Goal: Task Accomplishment & Management: Use online tool/utility

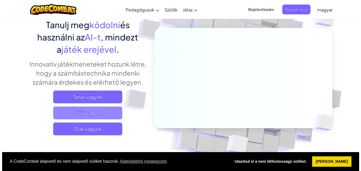
scroll to position [53, 0]
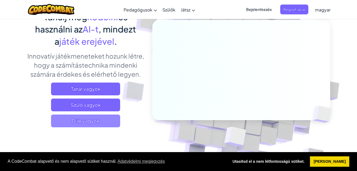
click at [97, 124] on span "Diák vagyok" at bounding box center [85, 120] width 69 height 13
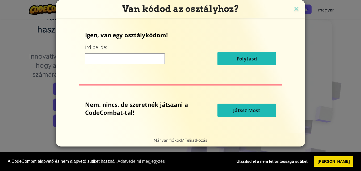
click at [225, 114] on button "Játssz Most" at bounding box center [247, 110] width 59 height 13
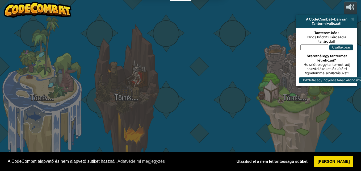
click at [225, 112] on div at bounding box center [211, 84] width 84 height 169
select select "hu"
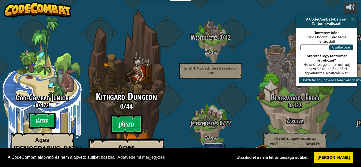
click at [125, 115] on btn "Játszd" at bounding box center [127, 124] width 32 height 19
select select "hu"
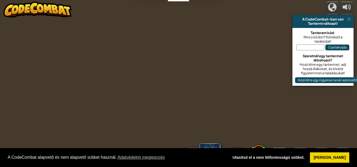
select select "hu"
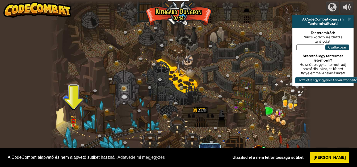
click at [78, 122] on div at bounding box center [180, 85] width 261 height 171
click at [76, 123] on img at bounding box center [74, 118] width 6 height 14
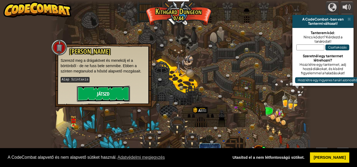
click at [93, 89] on button "Játszd" at bounding box center [103, 94] width 53 height 16
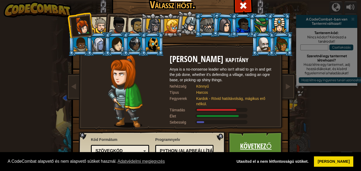
click at [264, 141] on link "Következő" at bounding box center [256, 145] width 56 height 29
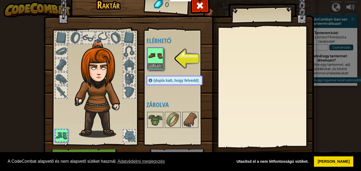
click at [152, 57] on img at bounding box center [155, 55] width 15 height 15
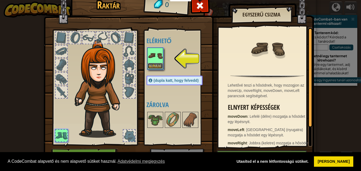
click at [152, 65] on button "Felvesz" at bounding box center [155, 66] width 15 height 6
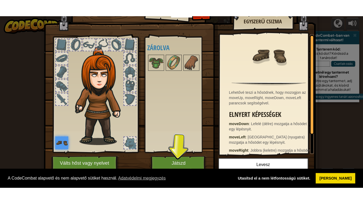
scroll to position [13, 0]
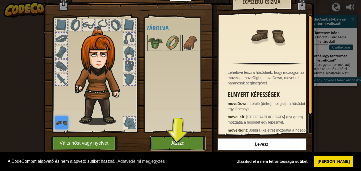
click at [172, 142] on button "Játszd" at bounding box center [178, 143] width 56 height 15
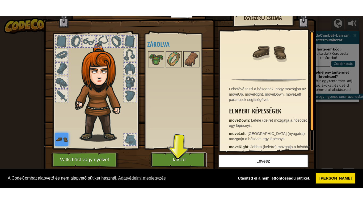
scroll to position [0, 0]
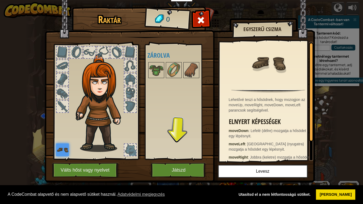
click at [174, 162] on img at bounding box center [180, 86] width 271 height 193
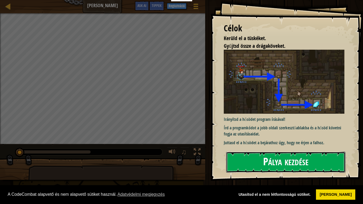
click at [283, 160] on button "Pálya kezdése" at bounding box center [285, 162] width 119 height 21
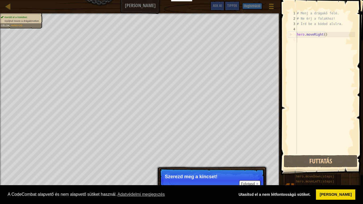
click at [192, 171] on p "Szerezd meg a kincset!" at bounding box center [212, 176] width 94 height 5
click at [196, 171] on p "Folytasd Szerezd meg a kincset!" at bounding box center [212, 181] width 106 height 24
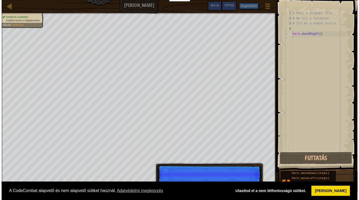
scroll to position [2, 0]
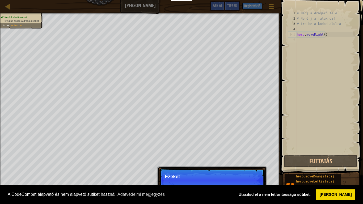
click at [250, 171] on p "Folytasd Ezeket" at bounding box center [212, 181] width 106 height 24
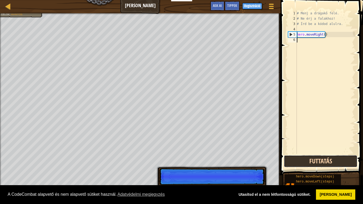
click at [297, 160] on button "Futtatás" at bounding box center [321, 161] width 74 height 12
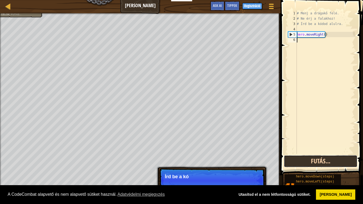
click at [295, 162] on button "Futás..." at bounding box center [321, 161] width 74 height 12
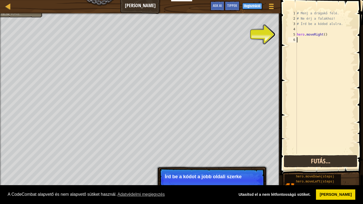
click at [295, 162] on button "Futás..." at bounding box center [321, 161] width 74 height 12
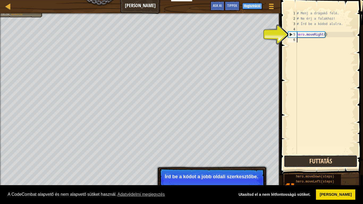
click at [296, 162] on button "Futtatás" at bounding box center [321, 161] width 74 height 12
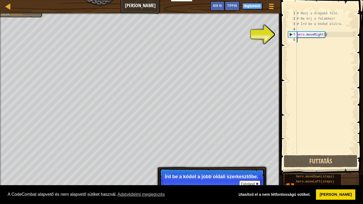
click at [290, 31] on div "4" at bounding box center [292, 29] width 9 height 5
type textarea "hero.moveRight()"
click at [292, 38] on div "6" at bounding box center [292, 39] width 9 height 5
click at [292, 34] on div "5" at bounding box center [293, 34] width 9 height 5
click at [302, 34] on div "# Menj a drágakő felé. # Ne érj a falakhoz! # Írd be a kódod alulra. hero . mov…" at bounding box center [325, 88] width 59 height 154
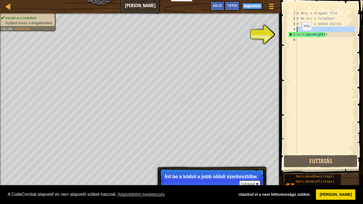
click at [291, 30] on div "4" at bounding box center [292, 29] width 9 height 5
type textarea "hero.moveRight()"
click at [291, 35] on div "5" at bounding box center [293, 34] width 9 height 5
type textarea "hero.moveRight()"
click at [329, 38] on div "# Menj a drágakő felé. # Ne érj a falakhoz! # Írd be a kódod alulra. hero . mov…" at bounding box center [325, 88] width 59 height 154
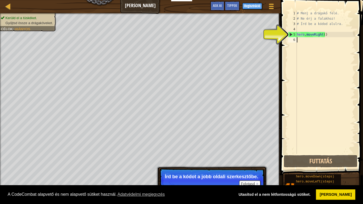
click at [327, 35] on div "# Menj a drágakő felé. # Ne érj a falakhoz! # Írd be a kódod alulra. hero . mov…" at bounding box center [325, 88] width 59 height 154
type textarea "hero.moveRight()"
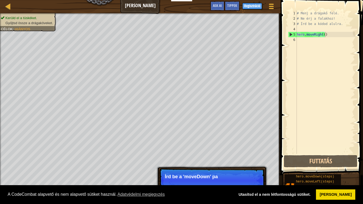
click at [323, 168] on span at bounding box center [322, 80] width 87 height 191
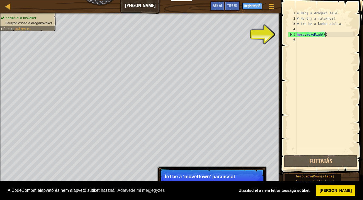
click at [324, 150] on div "# Menj a drágakő felé. # Ne érj a falakhoz! # Írd be a kódod alulra. hero . mov…" at bounding box center [325, 88] width 59 height 154
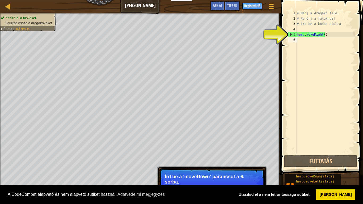
click at [315, 168] on span at bounding box center [322, 80] width 87 height 191
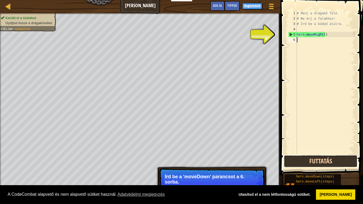
click at [315, 166] on button "Futtatás" at bounding box center [321, 161] width 74 height 12
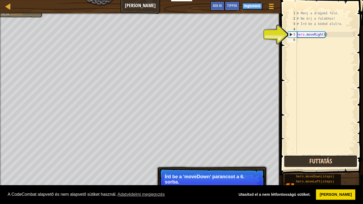
click at [315, 164] on button "Futtatás" at bounding box center [321, 161] width 74 height 12
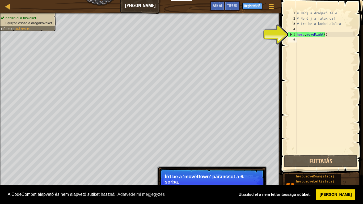
type textarea "m"
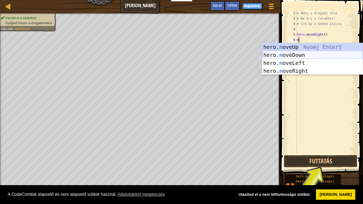
click at [280, 54] on div "hero. m oveUp Nyomj Entert hero. m oveDown Nyomj Entert hero. m oveLeft Nyomj E…" at bounding box center [313, 67] width 101 height 48
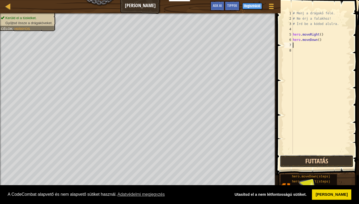
click at [326, 157] on button "Futtatás" at bounding box center [317, 161] width 74 height 12
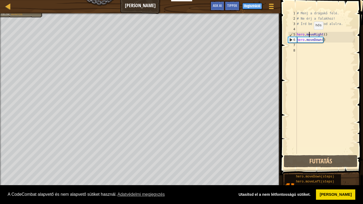
click at [310, 35] on div "# Menj a drágakő felé. # Ne érj a falakhoz! # Írd be a kódod alulra. hero . mov…" at bounding box center [325, 88] width 59 height 154
type textarea "hero.moveRight()"
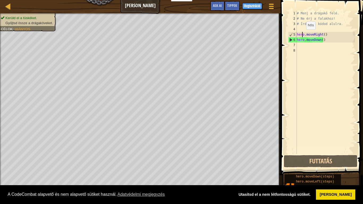
click at [302, 35] on div "# Menj a drágakő felé. # Ne érj a falakhoz! # Írd be a kódod alulra. hero . mov…" at bounding box center [325, 88] width 59 height 154
click at [324, 36] on div "# Menj a drágakő felé. # Ne érj a falakhoz! # Írd be a kódod alulra. hero . mov…" at bounding box center [325, 88] width 59 height 154
click at [301, 44] on div "# Menj a drágakő felé. # Ne érj a falakhoz! # Írd be a kódod alulra. hero . mov…" at bounding box center [325, 88] width 59 height 154
type textarea "h"
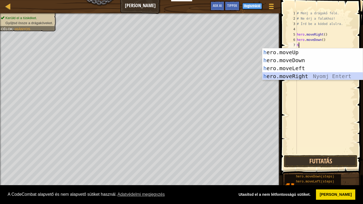
click at [282, 77] on div "h ero.moveUp Nyomj Entert h ero.moveDown Nyomj Entert h ero.moveLeft Nyomj Ente…" at bounding box center [313, 72] width 101 height 48
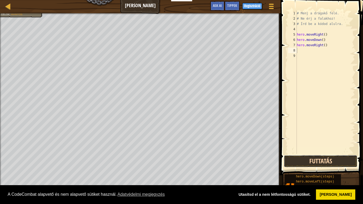
click at [293, 160] on button "Futtatás" at bounding box center [321, 161] width 74 height 12
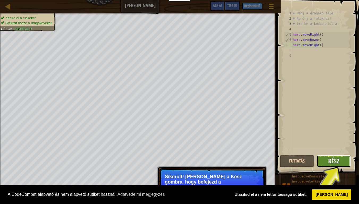
click at [338, 165] on span "Kész" at bounding box center [334, 161] width 11 height 9
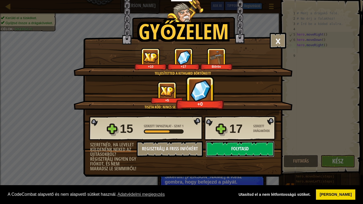
click at [243, 150] on button "Folytasd" at bounding box center [240, 149] width 69 height 16
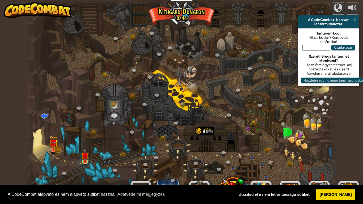
select select "hu"
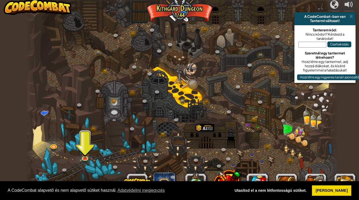
scroll to position [4, 0]
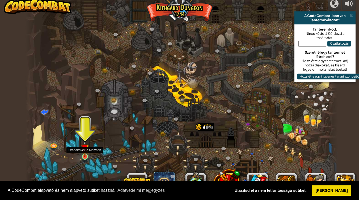
click at [86, 156] on img at bounding box center [85, 148] width 8 height 18
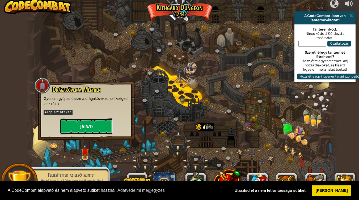
click at [86, 131] on button "Játszd" at bounding box center [86, 127] width 53 height 16
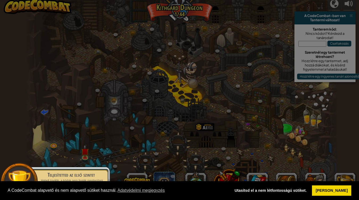
scroll to position [0, 0]
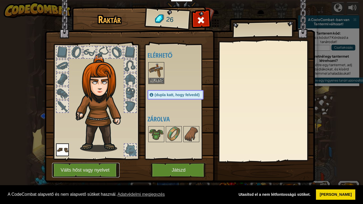
click at [83, 171] on button "Válts hőst vagy nyelvet" at bounding box center [86, 170] width 68 height 15
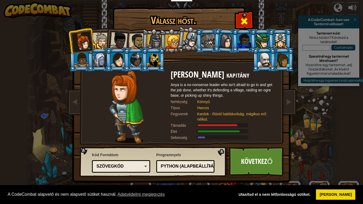
click at [246, 22] on span at bounding box center [244, 21] width 9 height 9
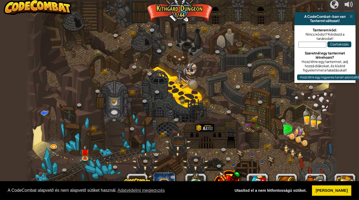
scroll to position [4, 0]
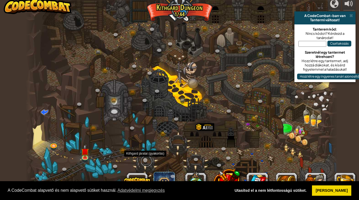
click at [146, 160] on link at bounding box center [146, 161] width 11 height 11
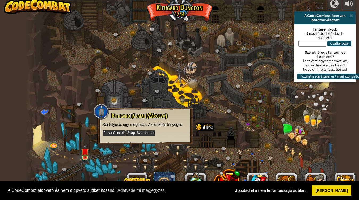
click at [116, 156] on div at bounding box center [182, 98] width 313 height 204
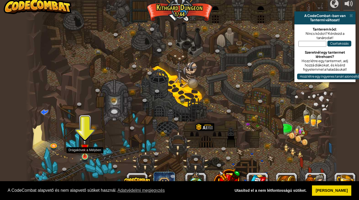
click at [81, 151] on img at bounding box center [85, 148] width 8 height 18
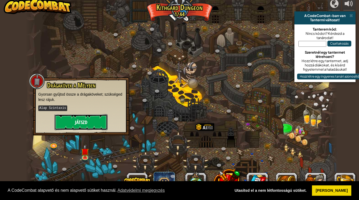
click at [80, 126] on button "Játszd" at bounding box center [81, 122] width 53 height 16
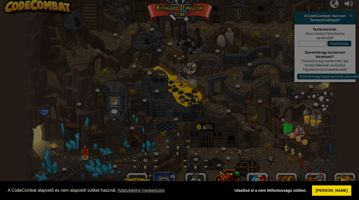
scroll to position [0, 0]
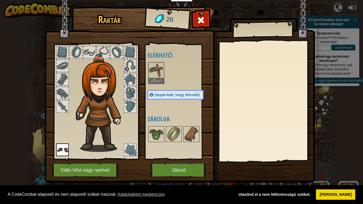
click at [132, 103] on div at bounding box center [131, 107] width 12 height 12
click at [159, 138] on img at bounding box center [156, 134] width 15 height 15
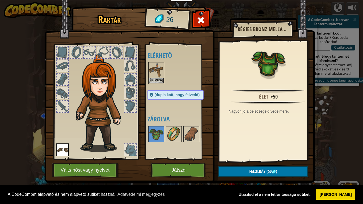
click at [174, 142] on img at bounding box center [174, 134] width 15 height 15
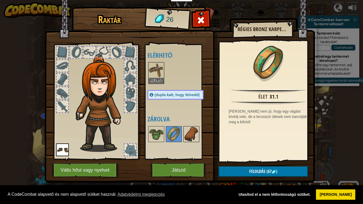
click at [187, 142] on img at bounding box center [191, 134] width 15 height 15
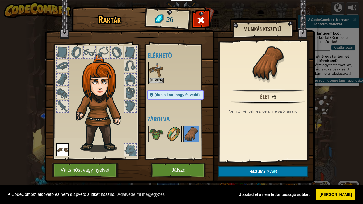
click at [177, 140] on img at bounding box center [174, 134] width 15 height 15
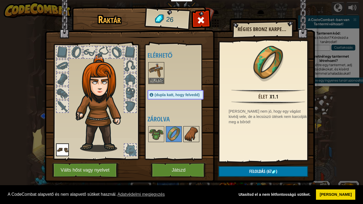
click at [189, 142] on img at bounding box center [191, 134] width 15 height 15
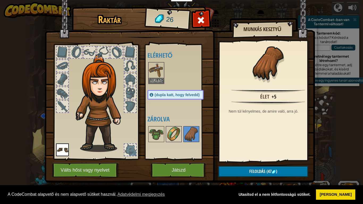
click at [172, 139] on img at bounding box center [174, 134] width 15 height 15
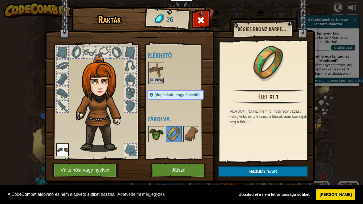
click at [160, 136] on img at bounding box center [156, 134] width 15 height 15
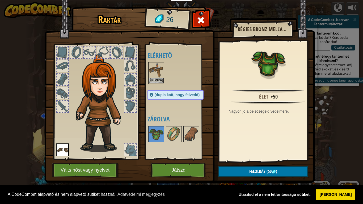
click at [124, 26] on img at bounding box center [180, 86] width 271 height 193
click at [202, 21] on span at bounding box center [201, 20] width 9 height 9
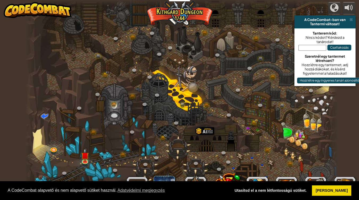
scroll to position [4, 0]
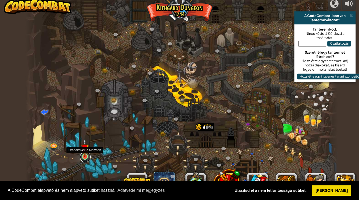
click at [88, 158] on link at bounding box center [85, 157] width 11 height 11
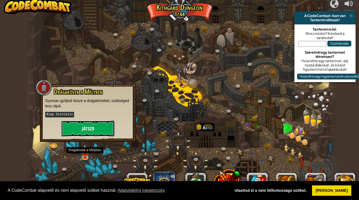
click at [89, 124] on button "Játszd" at bounding box center [87, 129] width 53 height 16
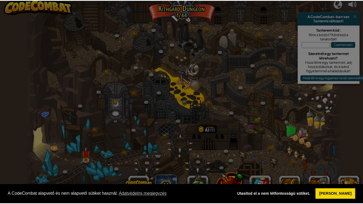
scroll to position [0, 0]
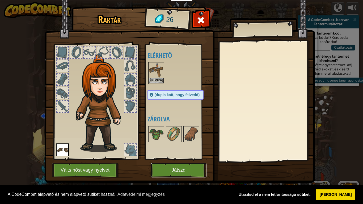
click at [176, 171] on button "Játszd" at bounding box center [179, 170] width 56 height 15
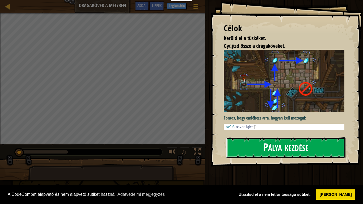
drag, startPoint x: 266, startPoint y: 152, endPoint x: 256, endPoint y: 154, distance: 9.8
click at [266, 152] on button "Pálya kezdése" at bounding box center [285, 148] width 119 height 21
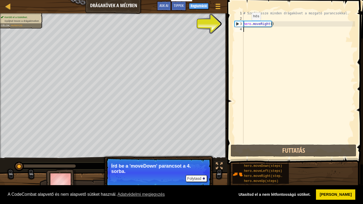
click at [247, 26] on div "# Szedj össze minden drágakövet a mozgató parancsokkal. hero . moveRight ( )" at bounding box center [299, 83] width 113 height 144
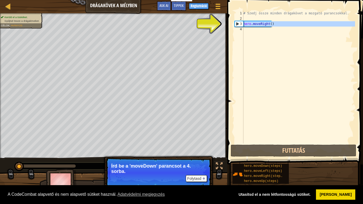
click at [241, 23] on div "3" at bounding box center [239, 23] width 9 height 5
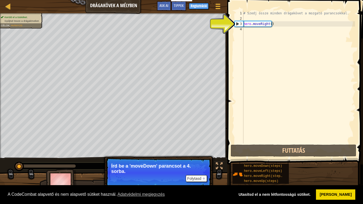
click at [237, 23] on div "3" at bounding box center [239, 23] width 9 height 5
type textarea "hero.moveRight()"
click at [253, 25] on div "# Szedj össze minden drágakövet a mozgató parancsokkal. hero . moveRight ( )" at bounding box center [299, 83] width 113 height 144
click at [261, 24] on div "# Szedj össze minden drágakövet a mozgató parancsokkal. hero . moveRight ( )" at bounding box center [299, 83] width 113 height 144
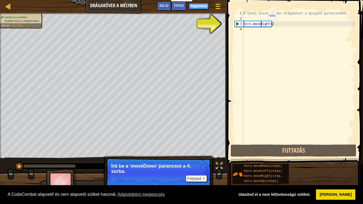
click at [264, 25] on div "# Szedj össze minden drágakövet a mozgató parancsokkal. hero . moveRight ( )" at bounding box center [299, 83] width 113 height 144
click at [243, 27] on div "4" at bounding box center [239, 29] width 9 height 5
click at [225, 15] on div "Térkép Drágakövek a Mélyben Játék Menü Kész Regisztráció Tippek Ask AI 1 הההההה…" at bounding box center [181, 102] width 363 height 204
click at [279, 16] on div "# Szedj össze minden drágakövet a mozgató parancsokkal. hero . moveRight ( )" at bounding box center [299, 83] width 113 height 144
click at [268, 24] on div "# Szedj össze minden drágakövet a mozgató parancsokkal. hero . moveRight ( )" at bounding box center [299, 83] width 113 height 144
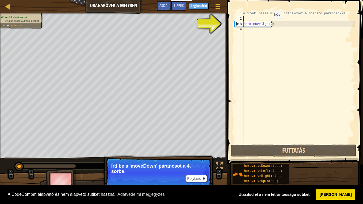
type textarea "hero.moveRight()"
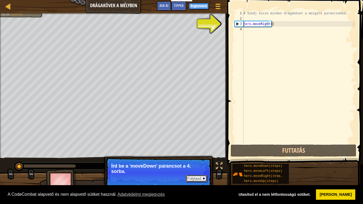
click at [199, 171] on button "Folytasd" at bounding box center [196, 178] width 21 height 7
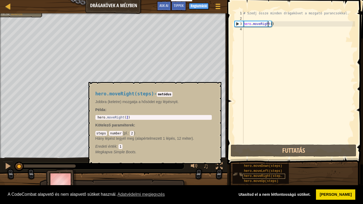
click at [258, 171] on span "hero.moveRight(steps)" at bounding box center [264, 177] width 40 height 4
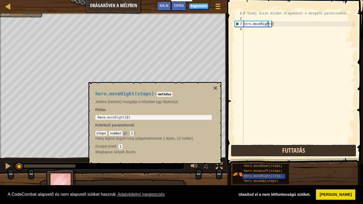
click at [261, 155] on button "Futtatás" at bounding box center [294, 151] width 126 height 12
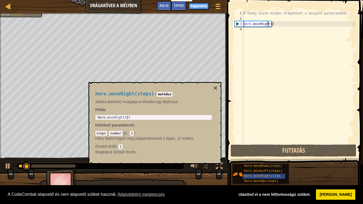
click at [216, 86] on button "×" at bounding box center [215, 88] width 4 height 7
click at [193, 171] on div at bounding box center [113, 185] width 227 height 27
click at [195, 171] on div at bounding box center [113, 185] width 227 height 27
click at [210, 148] on div "Kerüld el a tüskéket. Gyűjtsd össze a drágaköveket. Célok : Hiányos ♫ Anya 11 x…" at bounding box center [181, 103] width 363 height 181
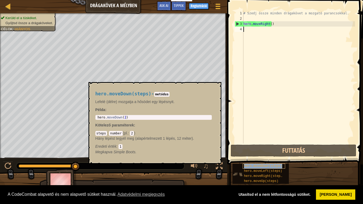
click at [263, 168] on span "hero.moveDown(steps)" at bounding box center [263, 166] width 38 height 4
type textarea "h"
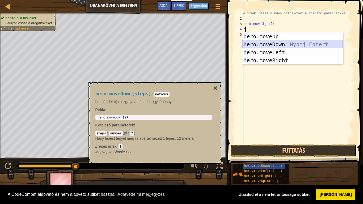
click at [272, 45] on div "h ero.moveUp Nyomj Entert h ero.moveDown Nyomj Entert h ero.moveLeft Nyomj Ente…" at bounding box center [293, 56] width 101 height 48
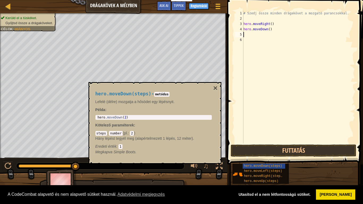
click at [255, 104] on div "# Szedj össze minden drágakövet a mozgató parancsokkal. hero . moveRight ( ) he…" at bounding box center [299, 83] width 113 height 144
click at [264, 152] on button "Futtatás" at bounding box center [294, 151] width 126 height 12
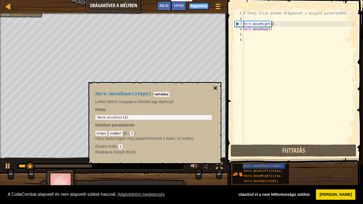
click at [216, 87] on button "×" at bounding box center [215, 88] width 4 height 7
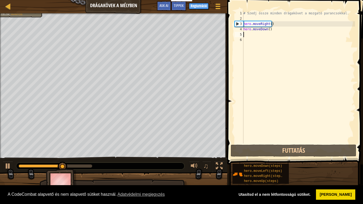
click at [244, 32] on div "# Szedj össze minden drágakövet a mozgató parancsokkal. hero . moveRight ( ) he…" at bounding box center [299, 83] width 113 height 144
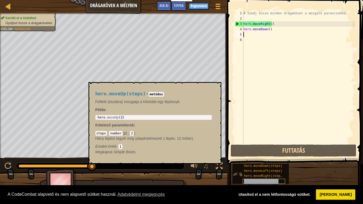
click at [266, 171] on span "hero.moveUp(steps)" at bounding box center [261, 182] width 35 height 4
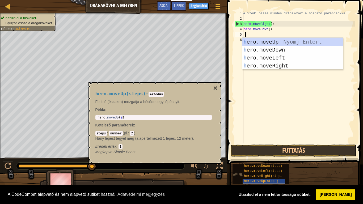
type textarea "he"
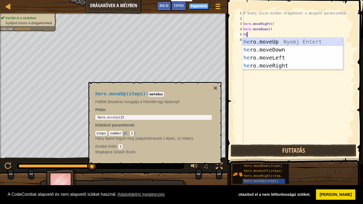
click at [264, 40] on div "he ro.moveUp Nyomj Entert he ro.moveDown Nyomj Entert he ro.moveLeft Nyomj Ente…" at bounding box center [293, 62] width 101 height 48
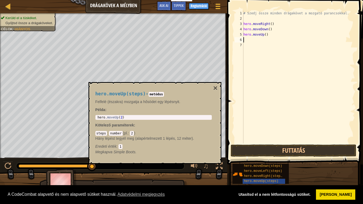
type textarea "h"
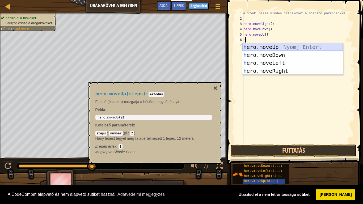
click at [253, 46] on div "h ero.moveUp Nyomj Entert h ero.moveDown Nyomj Entert h ero.moveLeft Nyomj Ente…" at bounding box center [293, 67] width 101 height 48
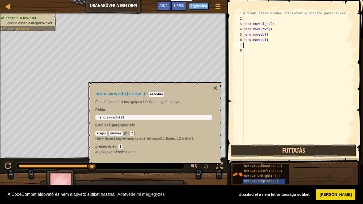
click at [213, 86] on div "hero.moveUp(steps) - metódus Felfelé (északra) mozgatja a hősödet egy lépésnyit…" at bounding box center [154, 122] width 124 height 73
click at [216, 85] on button "×" at bounding box center [215, 88] width 4 height 7
click at [250, 171] on span "hero.moveRight(steps)" at bounding box center [264, 177] width 40 height 4
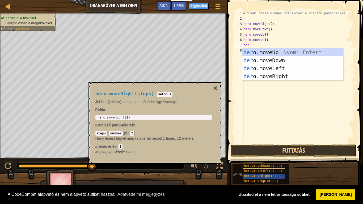
type textarea "here"
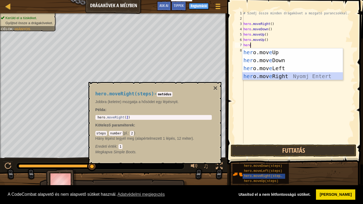
click at [263, 79] on div "her o.mov e Up Nyomj Entert her o.mov e Down Nyomj Entert her o.mov e Left Nyom…" at bounding box center [293, 72] width 101 height 48
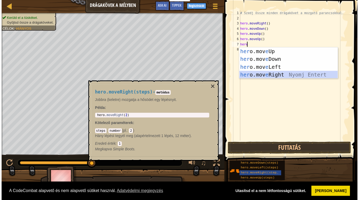
scroll to position [2, 0]
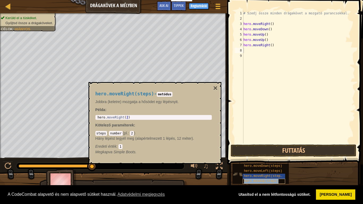
click at [262, 171] on span "hero.moveUp(steps)" at bounding box center [261, 182] width 35 height 4
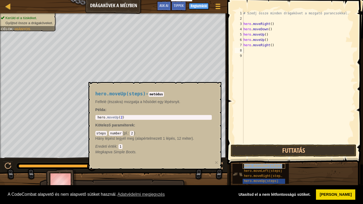
click at [260, 166] on span "hero.moveDown(steps)" at bounding box center [263, 166] width 38 height 4
type textarea "h"
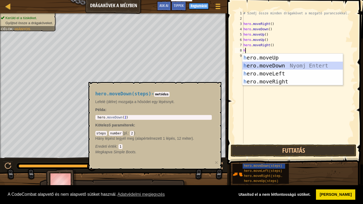
click at [276, 68] on div "h ero.moveUp Nyomj Entert h ero.moveDown Nyomj Entert h ero.moveLeft Nyomj Ente…" at bounding box center [293, 78] width 101 height 48
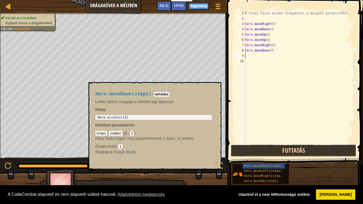
click at [242, 151] on button "Futtatás" at bounding box center [294, 151] width 126 height 12
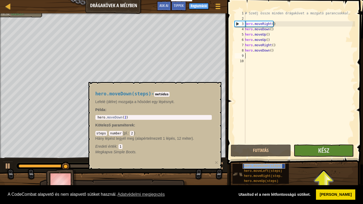
click at [251, 168] on div "hero.moveDown(steps)" at bounding box center [264, 166] width 43 height 5
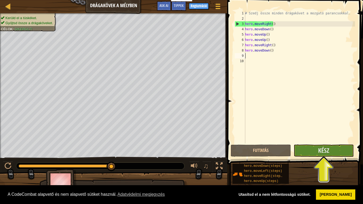
click at [247, 56] on div "# Szedj össze minden drágakövet a mozgató parancsokkal. hero . moveRight ( ) he…" at bounding box center [299, 83] width 111 height 144
type textarea "h"
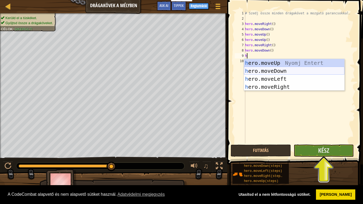
click at [255, 74] on div "h ero.moveUp Nyomj Entert h ero.moveDown Nyomj Entert h ero.moveLeft Nyomj Ente…" at bounding box center [294, 83] width 101 height 48
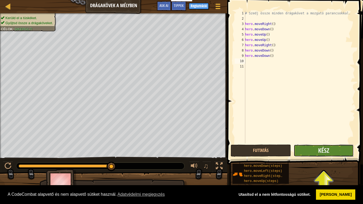
click at [313, 151] on button "Kész" at bounding box center [324, 151] width 60 height 12
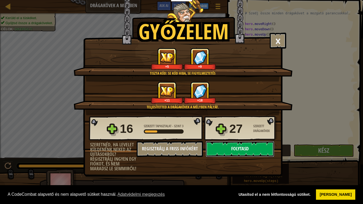
click at [242, 150] on button "Folytasd" at bounding box center [240, 149] width 69 height 16
select select "hu"
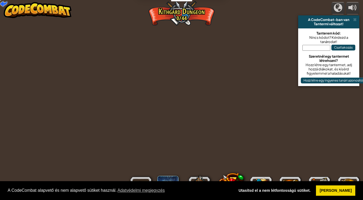
select select "hu"
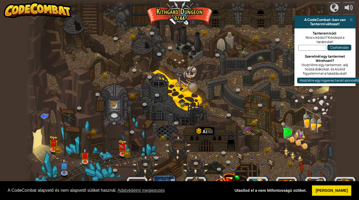
select select "hu"
click at [127, 152] on img at bounding box center [123, 144] width 8 height 17
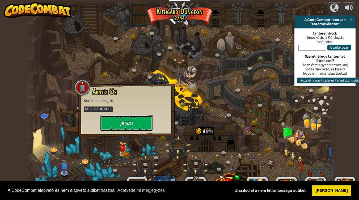
click at [127, 126] on button "Játszd" at bounding box center [126, 123] width 53 height 16
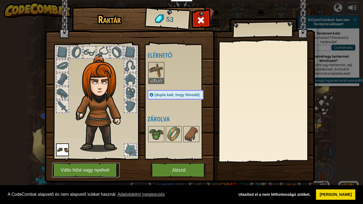
click at [77, 171] on button "Válts hőst vagy nyelvet" at bounding box center [86, 170] width 68 height 15
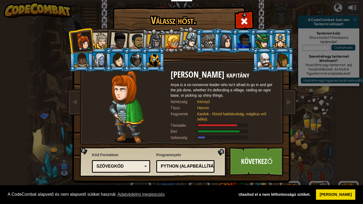
click at [245, 44] on div at bounding box center [245, 41] width 14 height 14
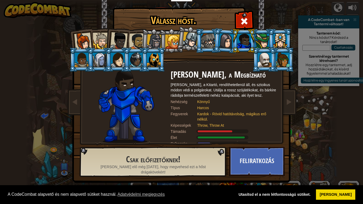
click at [138, 42] on div at bounding box center [137, 41] width 16 height 16
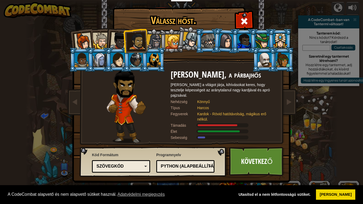
click at [146, 58] on li at bounding box center [154, 60] width 24 height 24
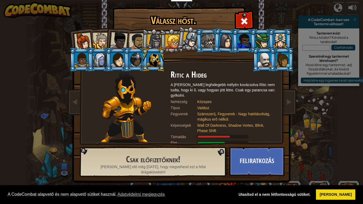
click at [249, 44] on div at bounding box center [245, 41] width 14 height 14
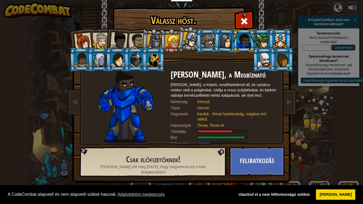
click at [134, 65] on div at bounding box center [136, 60] width 14 height 14
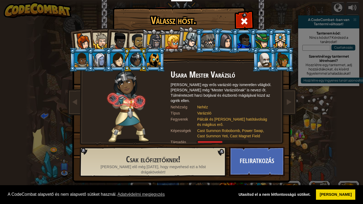
drag, startPoint x: 86, startPoint y: 38, endPoint x: 82, endPoint y: 42, distance: 6.0
click at [84, 39] on div at bounding box center [83, 42] width 18 height 18
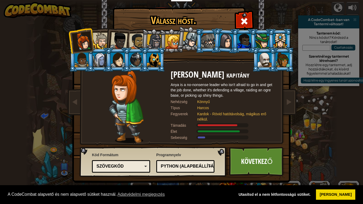
click at [268, 70] on li at bounding box center [265, 60] width 24 height 24
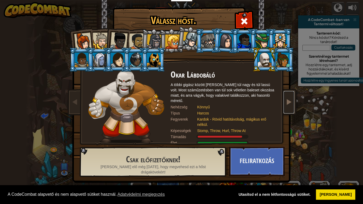
click at [287, 104] on span at bounding box center [289, 102] width 6 height 6
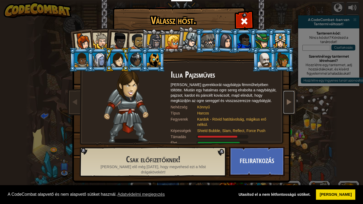
click at [288, 104] on span at bounding box center [289, 102] width 6 height 6
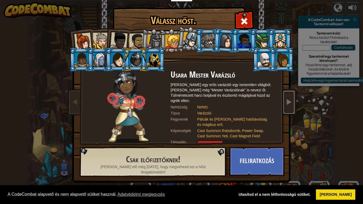
click at [288, 104] on span at bounding box center [289, 102] width 6 height 6
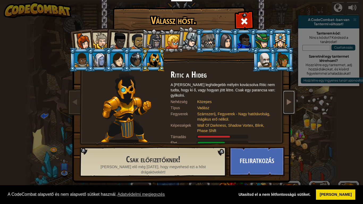
click at [288, 105] on span at bounding box center [289, 102] width 6 height 6
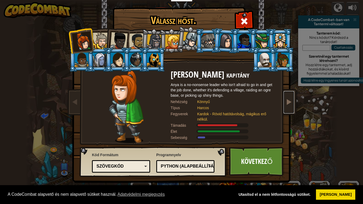
click at [288, 105] on span at bounding box center [289, 102] width 6 height 6
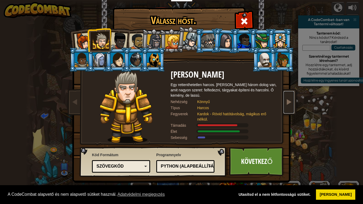
click at [288, 105] on span at bounding box center [289, 102] width 6 height 6
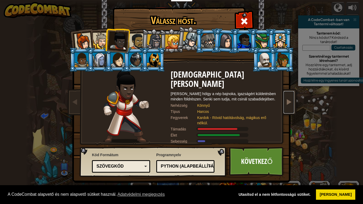
click at [287, 107] on link at bounding box center [289, 102] width 11 height 22
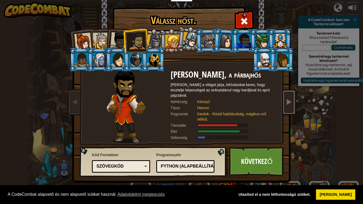
click at [287, 107] on link at bounding box center [289, 102] width 11 height 22
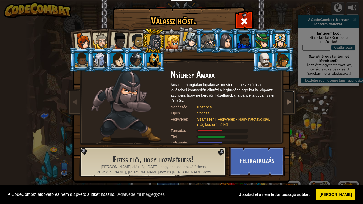
click at [287, 107] on link at bounding box center [289, 102] width 11 height 22
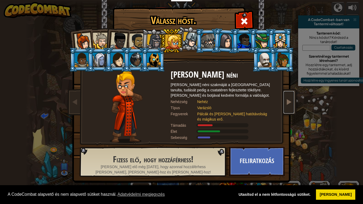
click at [287, 107] on link at bounding box center [289, 102] width 11 height 22
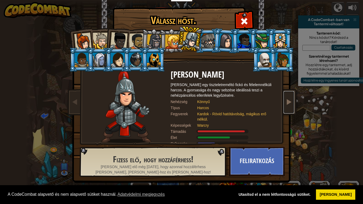
click at [287, 107] on link at bounding box center [289, 102] width 11 height 22
drag, startPoint x: 297, startPoint y: 89, endPoint x: 299, endPoint y: 72, distance: 16.8
click at [298, 87] on div "Válassz hőst. 53 [PERSON_NAME] kapitány [PERSON_NAME] is a no-nonsense leader w…" at bounding box center [181, 102] width 363 height 204
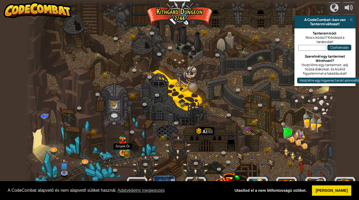
click at [123, 146] on img at bounding box center [123, 145] width 5 height 5
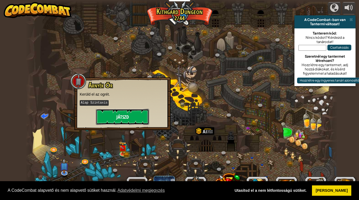
click at [116, 120] on button "Játszd" at bounding box center [122, 117] width 53 height 16
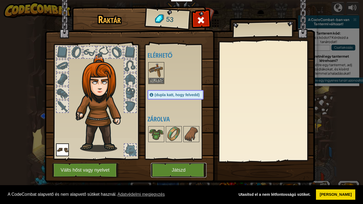
click at [187, 170] on button "Játszd" at bounding box center [179, 170] width 56 height 15
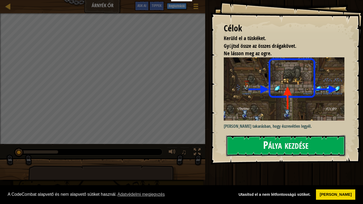
click at [301, 151] on button "Pálya kezdése" at bounding box center [285, 145] width 119 height 21
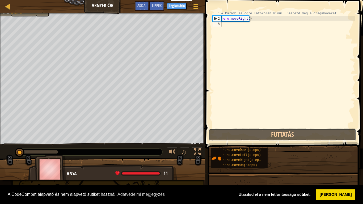
click at [292, 136] on button "Futtatás" at bounding box center [282, 135] width 147 height 12
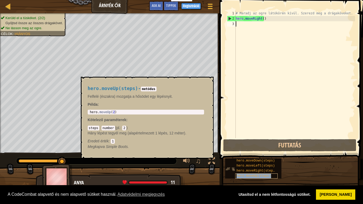
click at [235, 171] on div "hero.moveUp(steps)" at bounding box center [256, 176] width 43 height 5
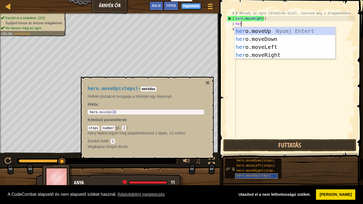
type textarea "here"
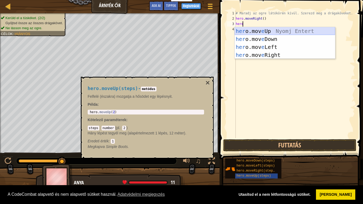
click at [269, 30] on div "her o.mov e Up Nyomj Entert her o.mov e Down Nyomj Entert her o.mov e Left Nyom…" at bounding box center [285, 51] width 101 height 48
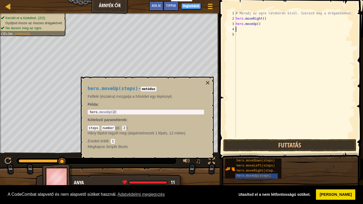
scroll to position [2, 0]
click at [261, 169] on span "hero.moveRight(steps)" at bounding box center [257, 171] width 40 height 4
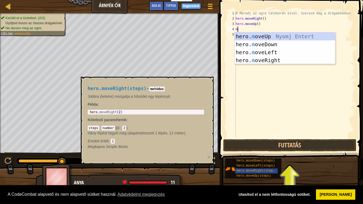
type textarea "mo"
click at [268, 51] on div "hero. mo veUp Nyomj Entert hero. mo veDown Nyomj Entert hero. mo veLeft Nyomj E…" at bounding box center [285, 56] width 101 height 48
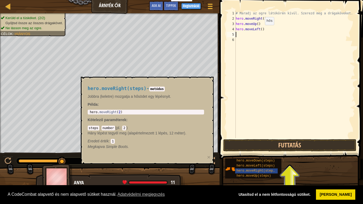
click at [260, 26] on div "# Maradj az ogre látókörén kívül. Szerezd meg a drágaköveket. hero . moveRight …" at bounding box center [295, 80] width 121 height 138
click at [262, 30] on div "# Maradj az ogre látókörén kívül. Szerezd meg a drágaköveket. hero . moveRight …" at bounding box center [295, 80] width 121 height 138
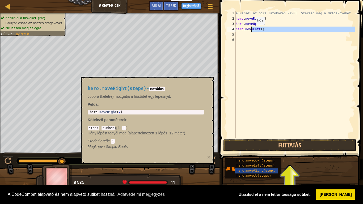
drag, startPoint x: 262, startPoint y: 32, endPoint x: 251, endPoint y: 30, distance: 10.9
click at [251, 30] on div "# Maradj az ogre látókörén kívül. Szerezd meg a drágaköveket. hero . moveRight …" at bounding box center [295, 80] width 121 height 138
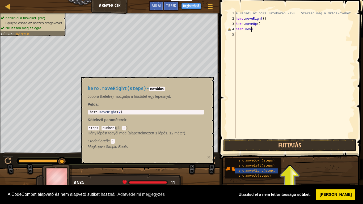
type textarea "hero.mover"
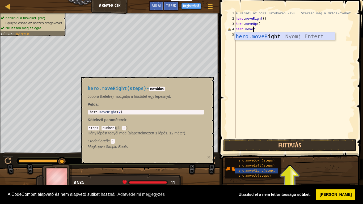
click at [272, 36] on div "hero.moveR ight Nyomj Entert" at bounding box center [285, 44] width 101 height 24
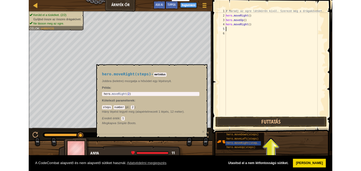
scroll to position [2, 0]
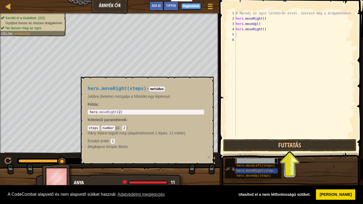
click at [252, 159] on div "hero.moveDown(steps)" at bounding box center [256, 161] width 43 height 5
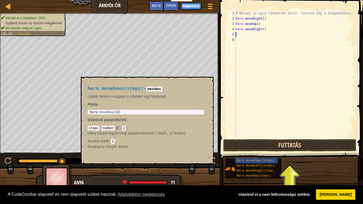
type textarea "h"
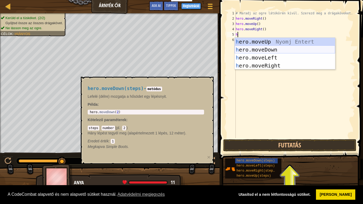
click at [265, 49] on div "h ero.moveUp Nyomj Entert h ero.moveDown Nyomj Entert h ero.moveLeft Nyomj Ente…" at bounding box center [285, 62] width 101 height 48
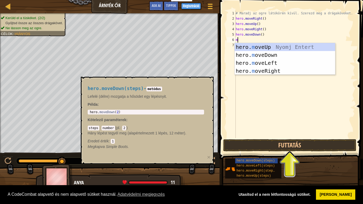
type textarea "mo"
click at [259, 73] on div "hero. mo veUp Nyomj Entert hero. mo veDown Nyomj Entert hero. mo veLeft Nyomj E…" at bounding box center [285, 67] width 101 height 48
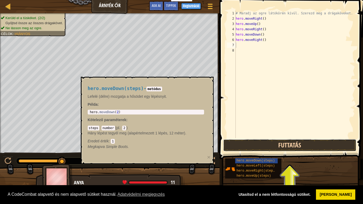
click at [283, 147] on button "Futtatás" at bounding box center [290, 145] width 133 height 12
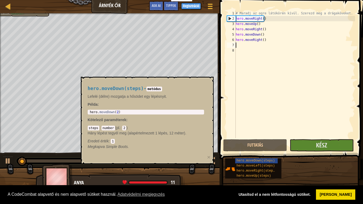
click at [193, 90] on h4 "hero.moveDown(steps) - metódus" at bounding box center [146, 88] width 117 height 5
click at [260, 161] on span "hero.moveDown(steps)" at bounding box center [256, 161] width 38 height 4
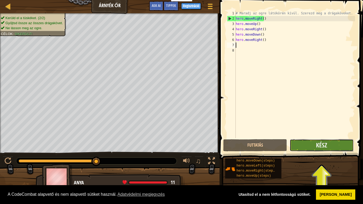
click at [309, 143] on button "Kész" at bounding box center [322, 145] width 64 height 12
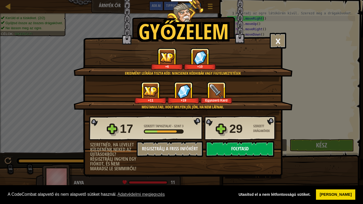
click at [226, 150] on button "Folytasd" at bounding box center [240, 149] width 69 height 16
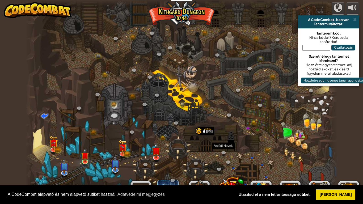
select select "hu"
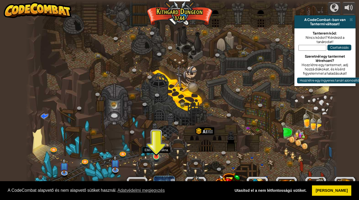
click at [159, 153] on img at bounding box center [156, 148] width 8 height 18
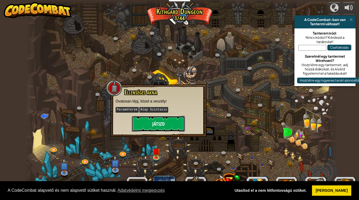
click at [164, 126] on button "Játszd" at bounding box center [158, 124] width 53 height 16
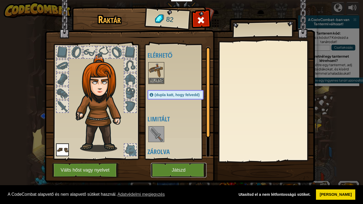
click at [158, 167] on button "Játszd" at bounding box center [179, 170] width 56 height 15
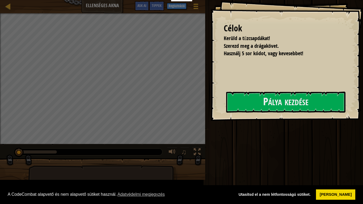
drag, startPoint x: 195, startPoint y: 145, endPoint x: 163, endPoint y: 116, distance: 43.5
click at [163, 116] on div "Célok Kerüld a tűzcsapdákat! Szerezd meg a drágakövet. Használj 5 sor kódot, va…" at bounding box center [181, 102] width 363 height 204
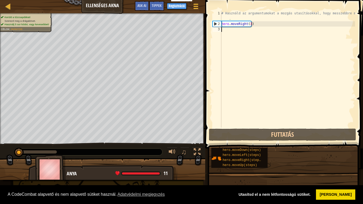
drag, startPoint x: 163, startPoint y: 116, endPoint x: 159, endPoint y: 143, distance: 27.2
click at [159, 143] on div "Pedagógusok Hozz létre ingyenes fiókot Iskolai és Körzeti Megoldások [GEOGRAPHI…" at bounding box center [181, 102] width 363 height 204
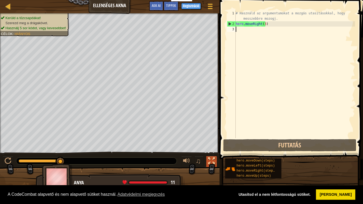
click at [212, 160] on div at bounding box center [211, 161] width 7 height 7
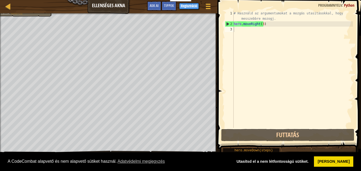
drag, startPoint x: 217, startPoint y: 143, endPoint x: 215, endPoint y: 148, distance: 5.8
click at [216, 148] on div "Tippek 1 2 3 # Használd az argumentumokat a mozgás utasításokkal, hogy messzebb…" at bounding box center [288, 85] width 145 height 171
click at [238, 31] on div "# Használd az argumentumokat a mozgás utasításokkal, hogy messzebbre mozogj. he…" at bounding box center [293, 77] width 121 height 133
click at [234, 22] on div "2" at bounding box center [229, 23] width 9 height 5
click at [238, 30] on div "# Használd az argumentumokat a mozgás utasításokkal, hogy messzebbre mozogj. he…" at bounding box center [293, 77] width 121 height 133
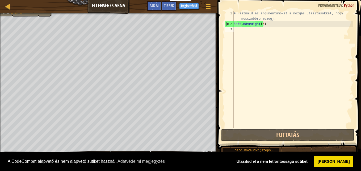
click at [244, 26] on div "# Használd az argumentumokat a mozgás utasításokkal, hogy messzebbre mozogj. he…" at bounding box center [293, 77] width 121 height 133
click at [259, 137] on button "Futtatás" at bounding box center [287, 135] width 133 height 12
click at [259, 136] on button "Futtatás" at bounding box center [287, 135] width 133 height 12
click at [268, 134] on button "Futtatás" at bounding box center [287, 135] width 133 height 12
click at [236, 27] on div "# Használd az argumentumokat a mozgás utasításokkal, hogy messzebbre mozogj. he…" at bounding box center [293, 77] width 121 height 133
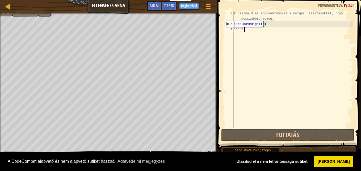
scroll to position [2, 1]
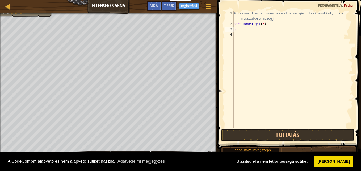
type textarea "g"
click at [256, 25] on div "# Használd az argumentumokat a mozgás utasításokkal, hogy messzebbre mozogj. he…" at bounding box center [293, 77] width 121 height 133
click at [270, 26] on div "# Használd az argumentumokat a mozgás utasításokkal, hogy messzebbre mozogj. he…" at bounding box center [293, 77] width 121 height 133
type textarea "h"
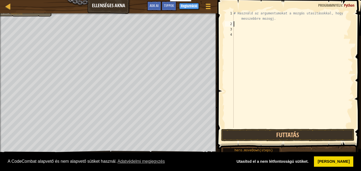
click at [231, 26] on div "2" at bounding box center [229, 23] width 9 height 5
click at [236, 23] on div "# Használd az argumentumokat a mozgás utasításokkal, hogy messzebbre mozogj." at bounding box center [293, 77] width 121 height 133
type textarea "m"
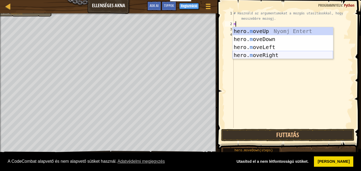
click at [264, 55] on div "hero. m oveUp Nyomj Entert hero. m oveDown Nyomj Entert hero. m oveLeft Nyomj E…" at bounding box center [283, 51] width 101 height 48
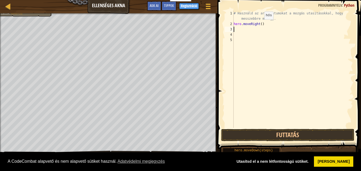
click at [260, 25] on div "# Használd az argumentumokat a mozgás utasításokkal, hogy messzebbre mozogj. he…" at bounding box center [293, 77] width 121 height 133
type textarea "hero.moveRight(3)"
click at [244, 31] on div "# Használd az argumentumokat a mozgás utasításokkal, hogy messzebbre mozogj. he…" at bounding box center [293, 77] width 121 height 133
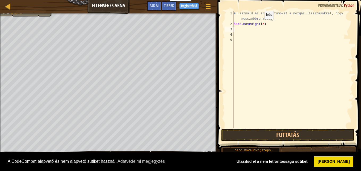
click at [260, 24] on div "# Használd az argumentumokat a mozgás utasításokkal, hogy messzebbre mozogj. he…" at bounding box center [293, 77] width 121 height 133
click at [263, 25] on div "# Használd az argumentumokat a mozgás utasításokkal, hogy messzebbre mozogj. he…" at bounding box center [293, 77] width 121 height 133
click at [262, 24] on div "# Használd az argumentumokat a mozgás utasításokkal, hogy messzebbre mozogj. he…" at bounding box center [293, 77] width 121 height 133
type textarea "hero.moveRight(5)"
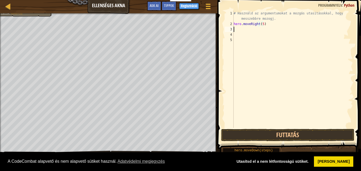
click at [246, 31] on div "# Használd az argumentumokat a mozgás utasításokkal, hogy messzebbre mozogj. he…" at bounding box center [293, 77] width 121 height 133
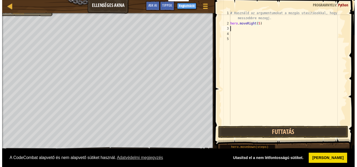
scroll to position [2, 0]
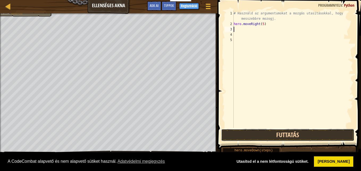
click at [295, 134] on button "Futtatás" at bounding box center [287, 135] width 133 height 12
click at [293, 135] on button "Futtatás" at bounding box center [287, 135] width 133 height 12
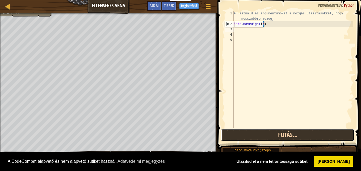
click at [293, 135] on button "Futás..." at bounding box center [287, 135] width 133 height 12
click at [294, 135] on button "Futás..." at bounding box center [287, 135] width 133 height 12
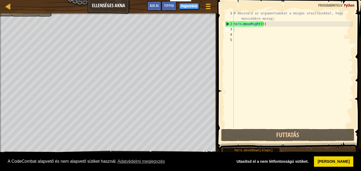
click at [115, 9] on div "Térkép Ellenséges akna Játék Menü Kész Regisztráció Tippek Ask AI" at bounding box center [109, 6] width 218 height 13
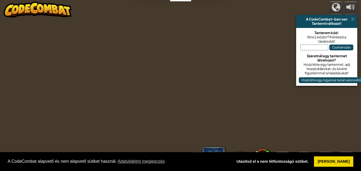
select select "hu"
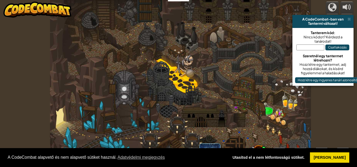
select select "hu"
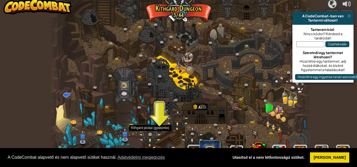
scroll to position [4, 0]
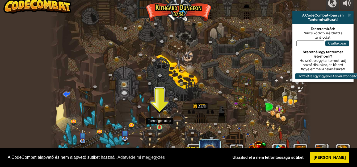
click at [158, 123] on img at bounding box center [159, 120] width 6 height 14
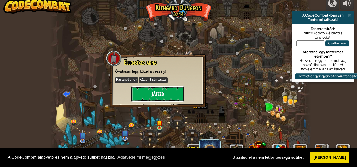
click at [164, 93] on button "Játszd" at bounding box center [157, 94] width 53 height 16
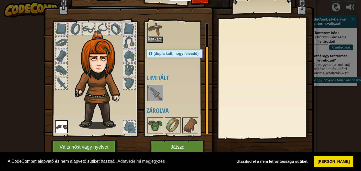
scroll to position [13, 0]
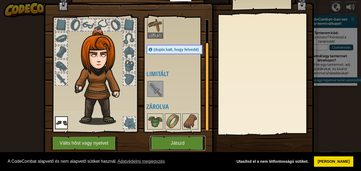
click at [165, 143] on button "Játszd" at bounding box center [178, 143] width 56 height 15
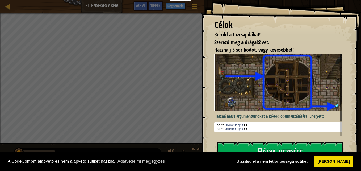
click at [163, 76] on div "Pedagógusok Hozz létre ingyenes fiókot Iskolai és Körzeti Megoldások [GEOGRAPHI…" at bounding box center [180, 85] width 361 height 171
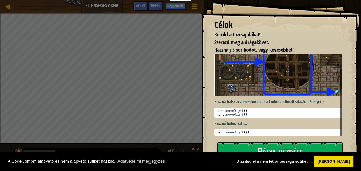
click at [281, 145] on button "Pálya kezdése" at bounding box center [280, 152] width 127 height 21
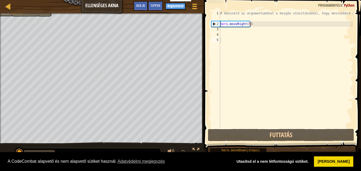
click at [278, 149] on div "hero.moveDown(steps) hero.moveLeft(steps) hero.moveRight(steps) hero.moveUp(ste…" at bounding box center [284, 158] width 148 height 21
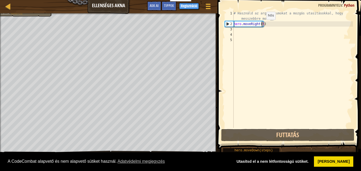
click at [262, 25] on div "# Használd az argumentumokat a mozgás utasításokkal, hogy messzebbre mozogj. he…" at bounding box center [293, 77] width 121 height 133
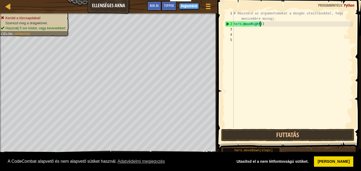
scroll to position [2, 2]
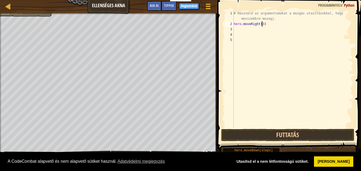
type textarea "hero.moveRight(3)"
click at [85, 25] on div "Térkép Ellenséges akna Játék Menü Kész Regisztráció Tippek Ask AI 1 ההההההההההה…" at bounding box center [180, 85] width 361 height 171
click at [237, 31] on div "# Használd az argumentumokat a mozgás utasításokkal, hogy messzebbre mozogj. he…" at bounding box center [293, 77] width 121 height 133
click at [262, 24] on div "# Használd az argumentumokat a mozgás utasításokkal, hogy messzebbre mozogj. he…" at bounding box center [293, 77] width 121 height 133
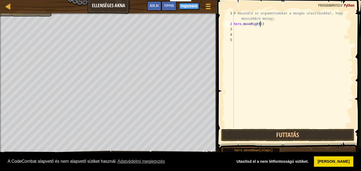
type textarea "hero.moveRight(1)"
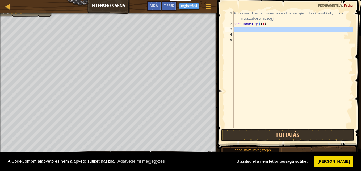
click at [233, 32] on div "3" at bounding box center [229, 29] width 9 height 5
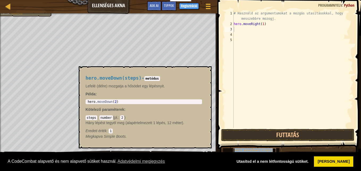
click at [249, 151] on span "hero.moveDown(steps)" at bounding box center [254, 150] width 38 height 4
click at [236, 35] on div "# Használd az argumentumokat a mozgás utasításokkal, hogy messzebbre mozogj. he…" at bounding box center [293, 77] width 121 height 133
click at [236, 28] on div "# Használd az argumentumokat a mozgás utasításokkal, hogy messzebbre mozogj. he…" at bounding box center [293, 77] width 121 height 133
type textarea "m"
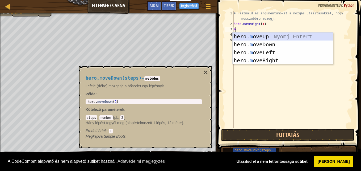
click at [259, 34] on div "hero. m oveUp Nyomj Entert hero. m oveDown Nyomj Entert hero. m oveLeft Nyomj E…" at bounding box center [283, 56] width 101 height 48
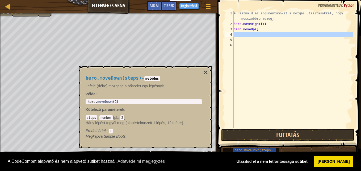
click at [232, 36] on div "4" at bounding box center [229, 34] width 9 height 5
type textarea "m"
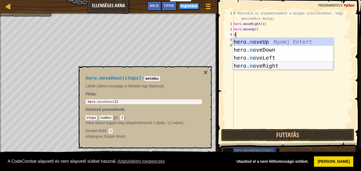
click at [255, 67] on div "hero. m oveUp Nyomj Entert hero. m oveDown Nyomj Entert hero. m oveLeft Nyomj E…" at bounding box center [283, 62] width 101 height 48
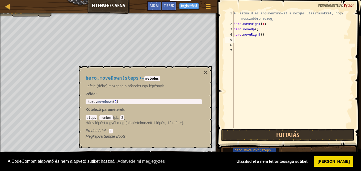
type textarea "m"
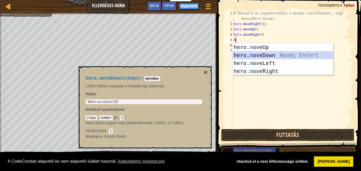
click at [236, 53] on div "hero. m oveUp Nyomj Entert hero. m oveDown Nyomj Entert hero. m oveLeft Nyomj E…" at bounding box center [283, 67] width 101 height 48
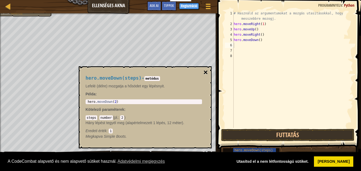
click at [206, 74] on button "×" at bounding box center [206, 72] width 4 height 7
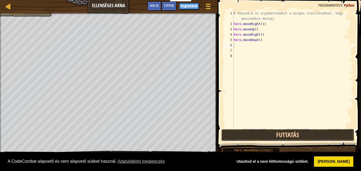
click at [307, 130] on button "Futtatás" at bounding box center [287, 135] width 133 height 12
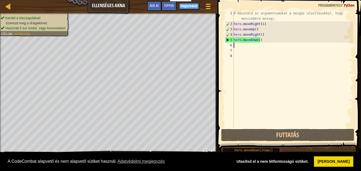
type textarea "t"
type textarea "r"
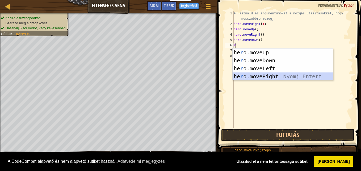
click at [262, 77] on div "he r o.moveUp Nyomj Entert he r o.moveDown Nyomj Entert he r o.moveLeft Nyomj E…" at bounding box center [283, 72] width 101 height 48
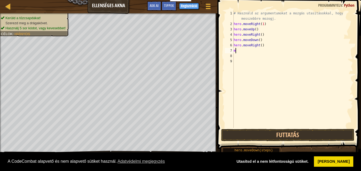
click at [234, 52] on div "7" at bounding box center [229, 50] width 9 height 5
click at [233, 49] on div "7" at bounding box center [229, 50] width 9 height 5
type textarea "m"
click at [236, 51] on div "# Használd az argumentumokat a mozgás utasításokkal, hogy messzebbre mozogj. he…" at bounding box center [293, 77] width 121 height 133
click at [239, 52] on div "# Használd az argumentumokat a mozgás utasításokkal, hogy messzebbre mozogj. he…" at bounding box center [293, 77] width 121 height 133
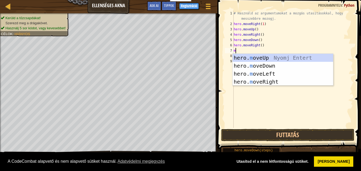
click at [235, 52] on div "# Használd az argumentumokat a mozgás utasításokkal, hogy messzebbre mozogj. he…" at bounding box center [293, 69] width 121 height 117
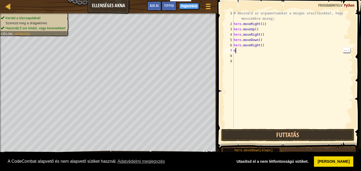
type textarea "m"
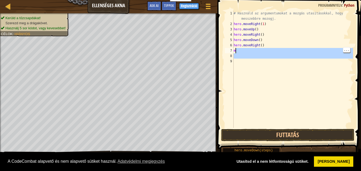
click at [239, 56] on div "# Használd az argumentumokat a mozgás utasításokkal, hogy messzebbre mozogj. he…" at bounding box center [293, 77] width 121 height 133
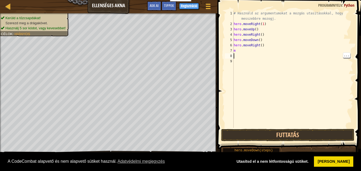
click at [236, 55] on div "# Használd az argumentumokat a mozgás utasításokkal, hogy messzebbre mozogj. he…" at bounding box center [293, 77] width 121 height 133
click at [238, 49] on div "# Használd az argumentumokat a mozgás utasításokkal, hogy messzebbre mozogj. he…" at bounding box center [293, 77] width 121 height 133
type textarea "m"
click at [235, 52] on div "# Használd az argumentumokat a mozgás utasításokkal, hogy messzebbre mozogj. he…" at bounding box center [293, 77] width 121 height 133
type textarea "m"
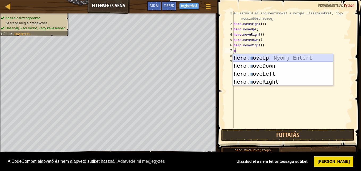
click at [261, 54] on div "hero. m oveUp Nyomj Entert hero. m oveDown Nyomj Entert hero. m oveLeft Nyomj E…" at bounding box center [283, 78] width 101 height 48
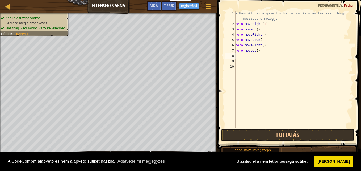
type textarea "m"
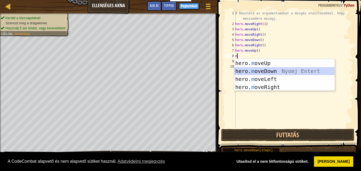
click at [252, 71] on div "hero. m oveUp Nyomj Entert hero. m oveDown Nyomj Entert hero. m oveLeft Nyomj E…" at bounding box center [284, 83] width 101 height 48
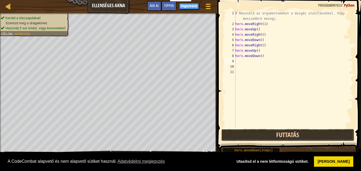
click at [275, 131] on button "Futtatás" at bounding box center [287, 135] width 133 height 12
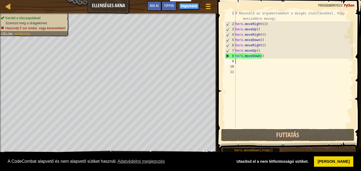
type textarea "m"
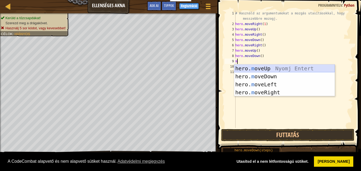
click at [246, 69] on div "hero. m oveUp Nyomj Entert hero. m oveDown Nyomj Entert hero. m oveLeft Nyomj E…" at bounding box center [284, 88] width 101 height 48
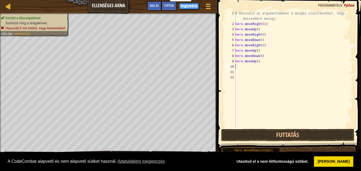
type textarea "r"
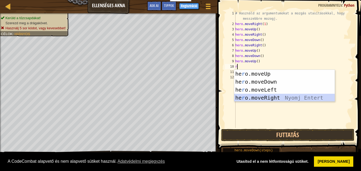
click at [245, 96] on div "he r o.moveUp Nyomj Entert he r o.moveDown Nyomj Entert he r o.moveLeft Nyomj E…" at bounding box center [284, 94] width 101 height 48
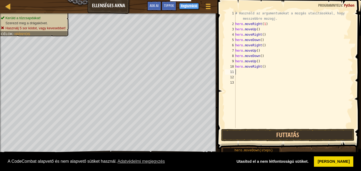
type textarea "d"
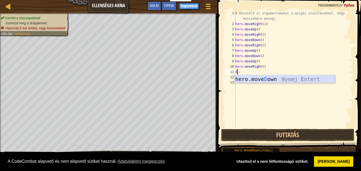
click at [244, 81] on div "hero.move D own Nyomj Entert" at bounding box center [284, 87] width 101 height 24
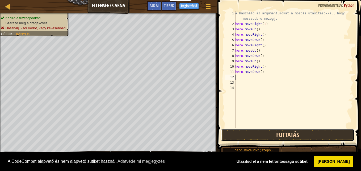
drag, startPoint x: 307, startPoint y: 133, endPoint x: 302, endPoint y: 133, distance: 4.8
click at [306, 130] on button "Futtatás" at bounding box center [287, 135] width 133 height 12
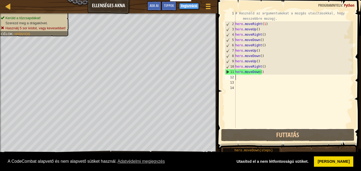
type textarea "r"
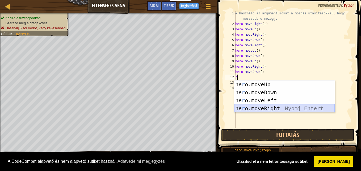
click at [268, 105] on div "he r o.moveUp Nyomj Entert he r o.moveDown Nyomj Entert he r o.moveLeft Nyomj E…" at bounding box center [284, 104] width 101 height 48
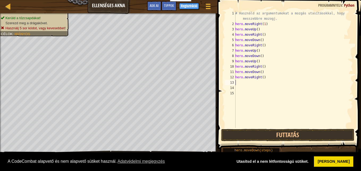
type textarea "d"
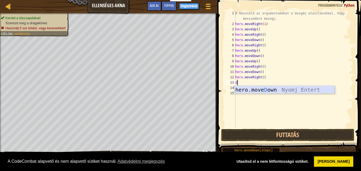
click at [251, 92] on div "hero.move D own Nyomj Entert" at bounding box center [284, 98] width 101 height 24
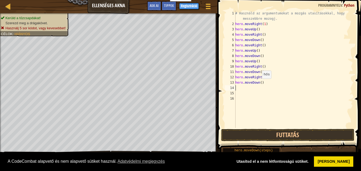
click at [259, 84] on div "# Használd az argumentumokat a mozgás utasításokkal, hogy messzebbre mozogj. he…" at bounding box center [293, 77] width 119 height 133
type textarea "hero.moveDown(2)"
click at [238, 85] on div "# Használd az argumentumokat a mozgás utasításokkal, hogy messzebbre mozogj. he…" at bounding box center [293, 77] width 119 height 133
click at [237, 88] on div "# Használd az argumentumokat a mozgás utasításokkal, hogy messzebbre mozogj. he…" at bounding box center [293, 77] width 119 height 133
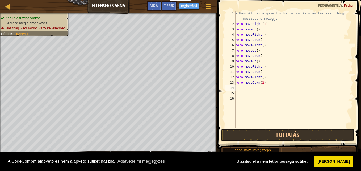
scroll to position [2, 0]
type textarea "r"
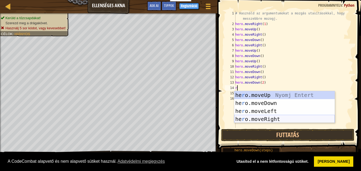
click at [247, 119] on div "he r o.moveUp Nyomj Entert he r o.moveDown Nyomj Entert he r o.moveLeft Nyomj E…" at bounding box center [284, 115] width 101 height 48
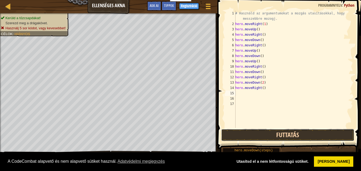
click at [293, 133] on button "Futtatás" at bounding box center [287, 135] width 133 height 12
